Goal: Transaction & Acquisition: Obtain resource

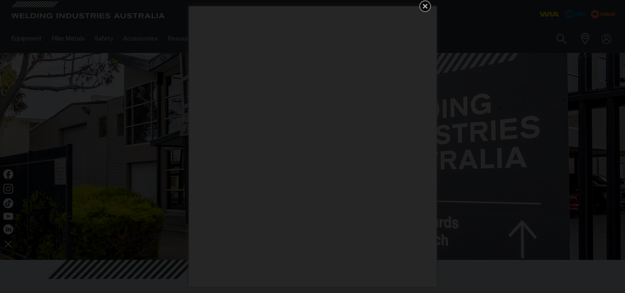
click at [423, 4] on icon "Get 5 WIA Welding Guides Free!" at bounding box center [425, 6] width 10 height 10
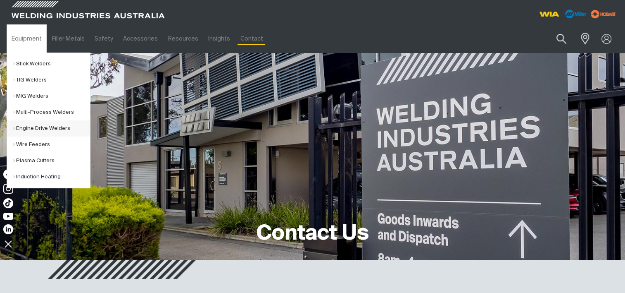
click at [44, 133] on link "Engine Drive Welders" at bounding box center [51, 128] width 77 height 16
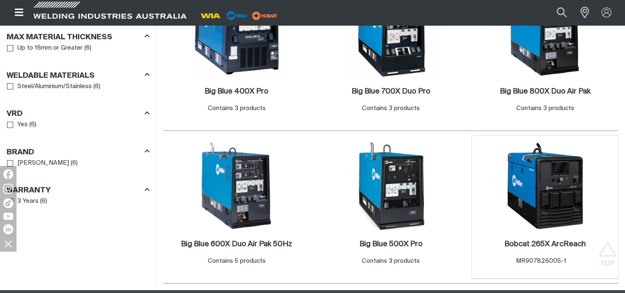
scroll to position [496, 0]
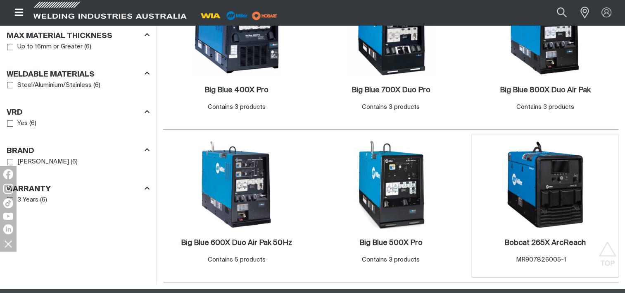
click at [564, 179] on img at bounding box center [545, 184] width 88 height 88
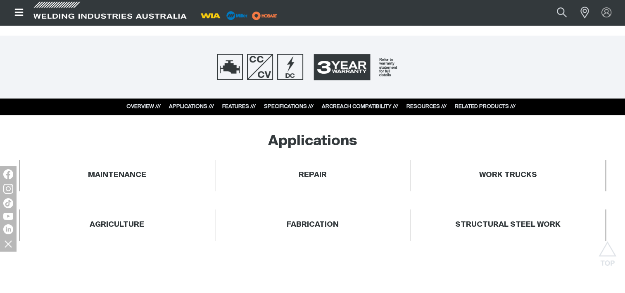
scroll to position [331, 0]
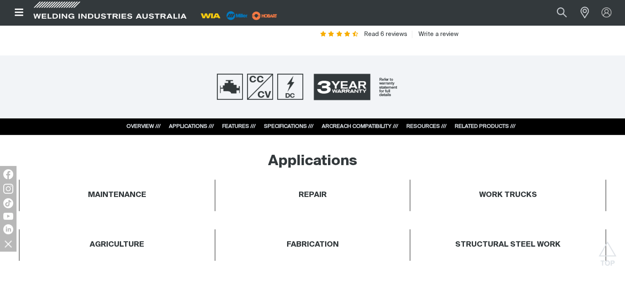
click at [424, 127] on link "RESOURCES ///" at bounding box center [427, 126] width 40 height 5
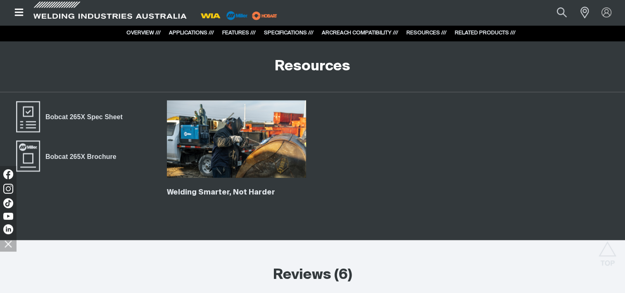
scroll to position [4694, 0]
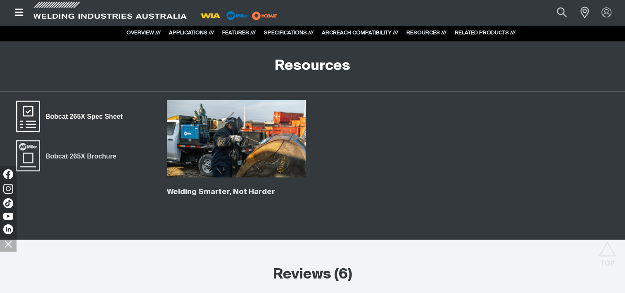
click at [86, 111] on span "Bobcat 265X Spec Sheet" at bounding box center [84, 116] width 88 height 11
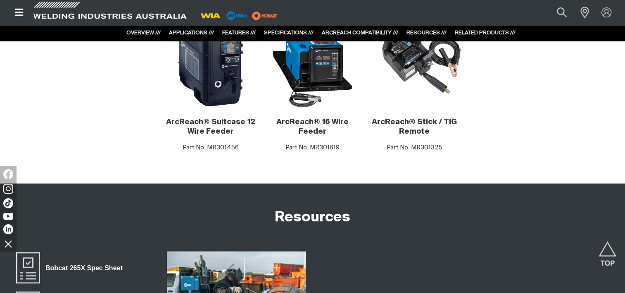
scroll to position [4608, 0]
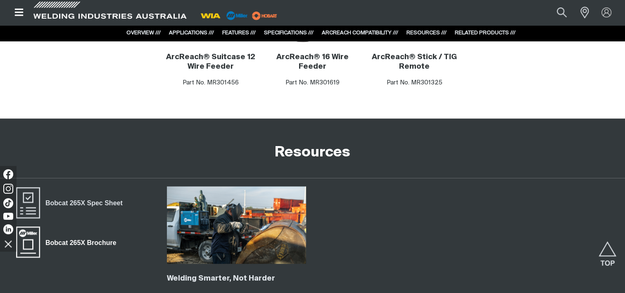
click at [70, 237] on span "Bobcat 265X Brochure" at bounding box center [80, 242] width 81 height 11
